Goal: Transaction & Acquisition: Purchase product/service

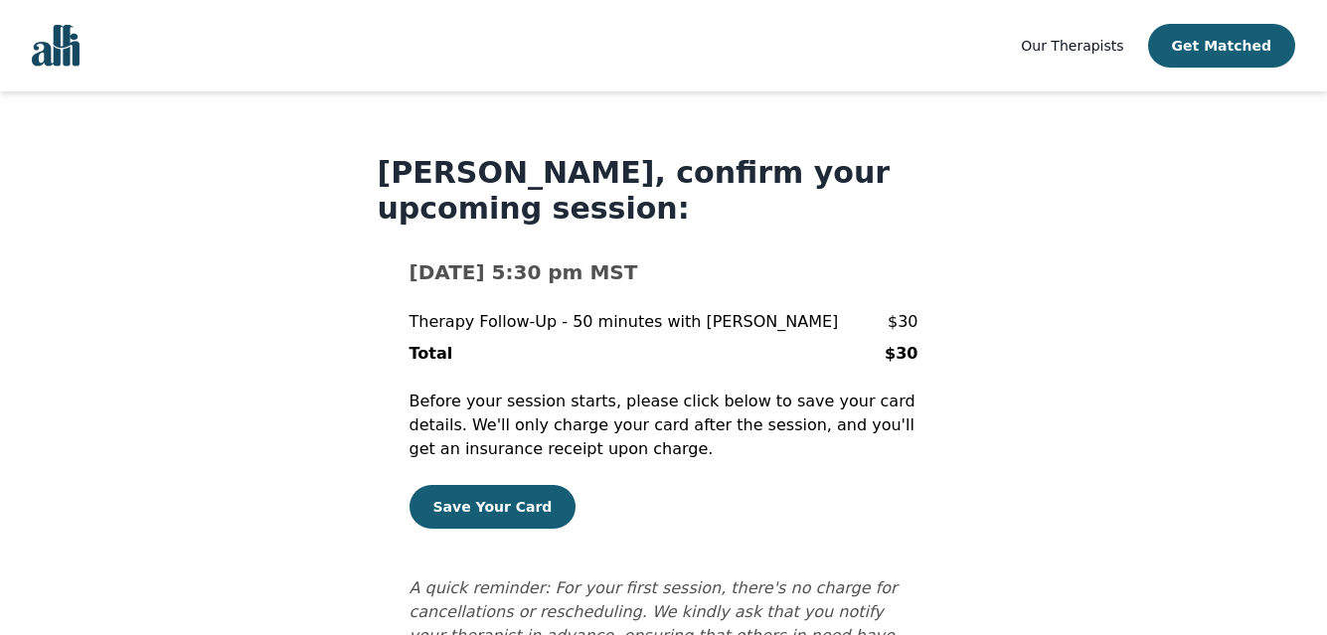
scroll to position [77, 0]
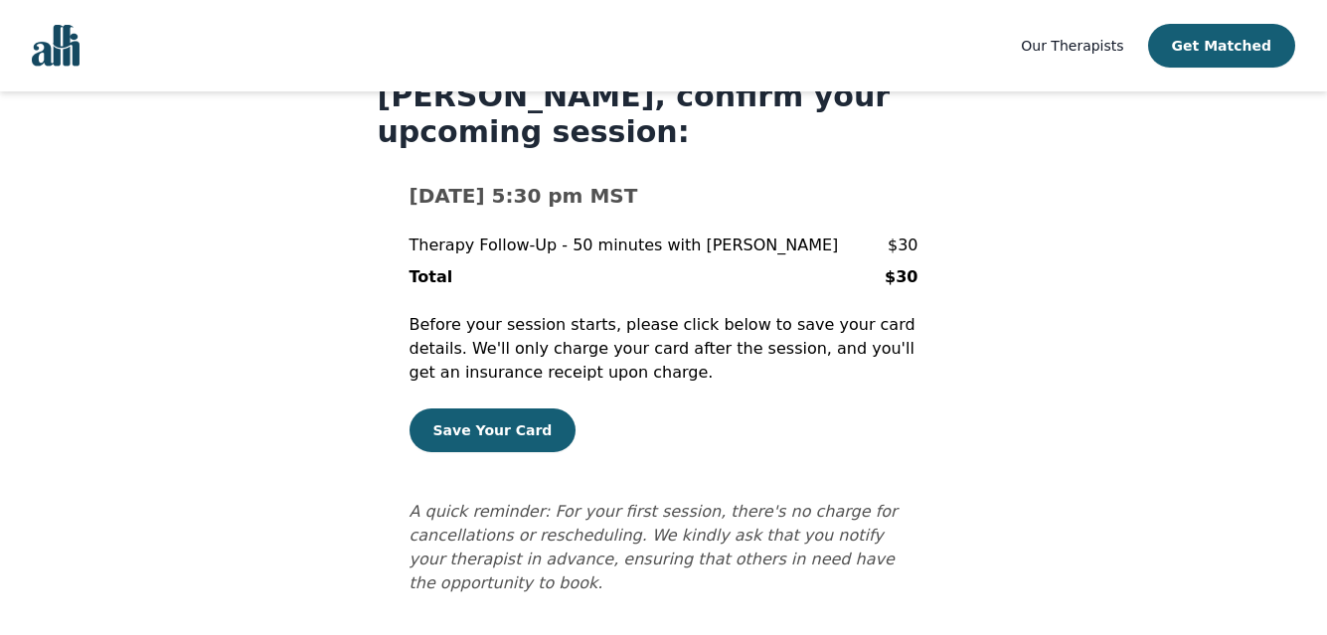
click at [473, 514] on icon "A quick reminder: For your first session, there's no charge for cancellations o…" at bounding box center [653, 547] width 488 height 90
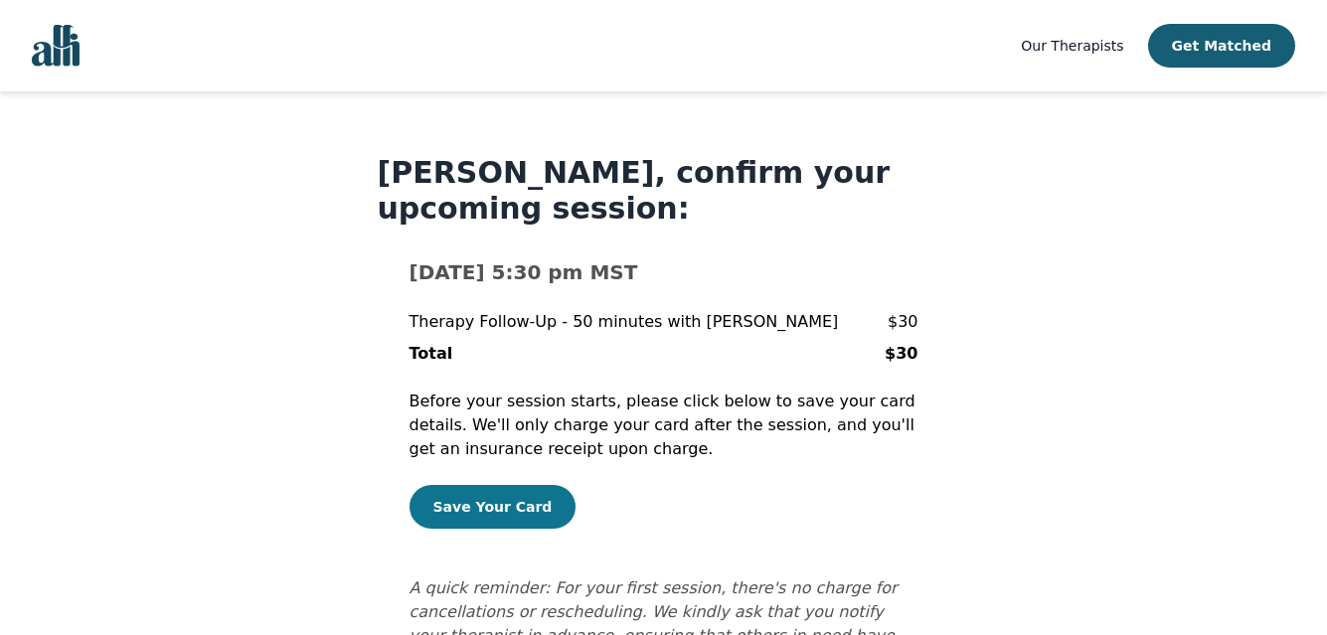
click at [486, 510] on button "Save Your Card" at bounding box center [492, 507] width 167 height 44
